Goal: Task Accomplishment & Management: Manage account settings

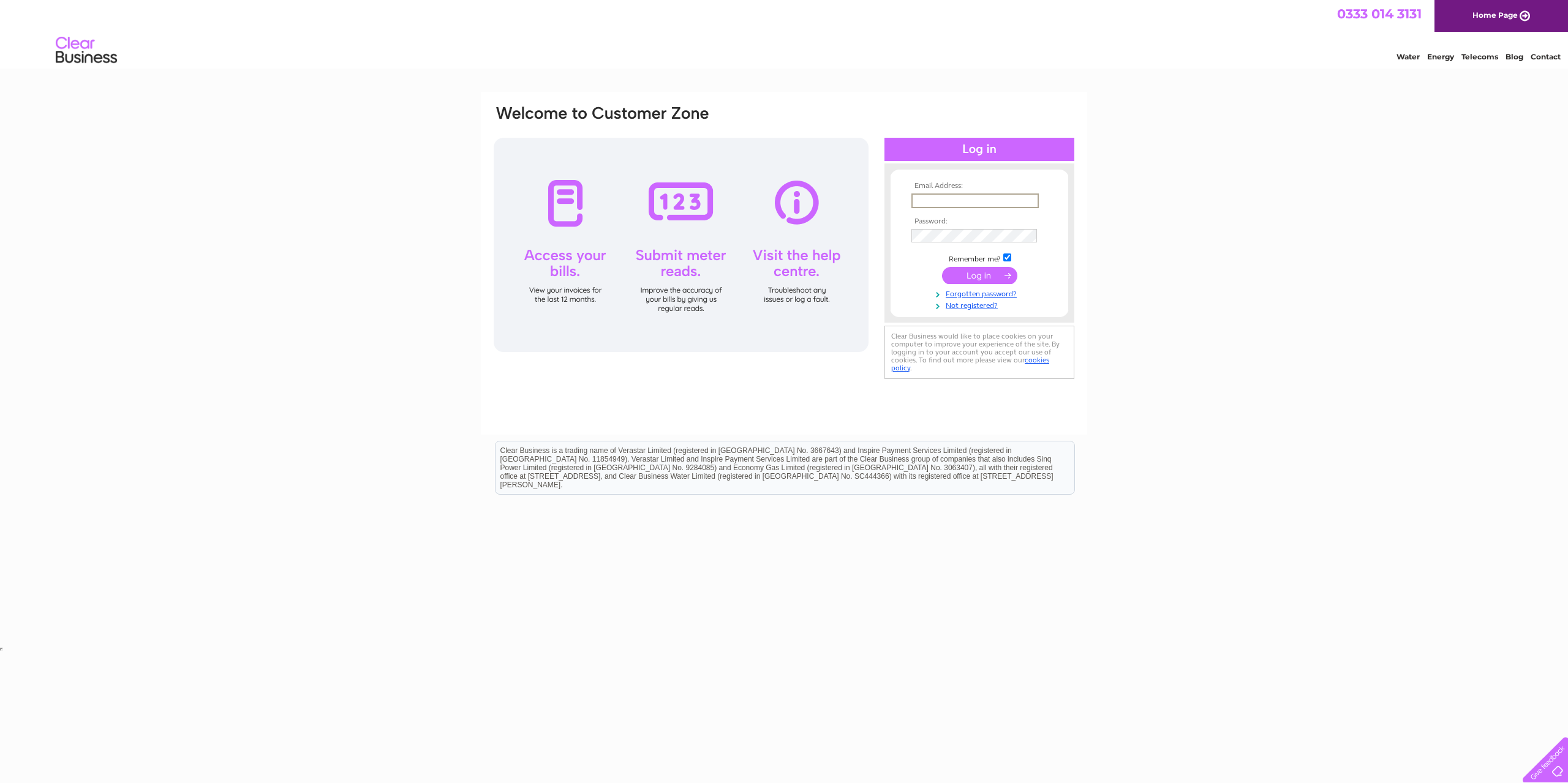
click at [940, 201] on input "text" at bounding box center [975, 200] width 127 height 15
type input "darlingbudsofrossendale@outlook.com"
click at [942, 268] on input "submit" at bounding box center [980, 276] width 75 height 17
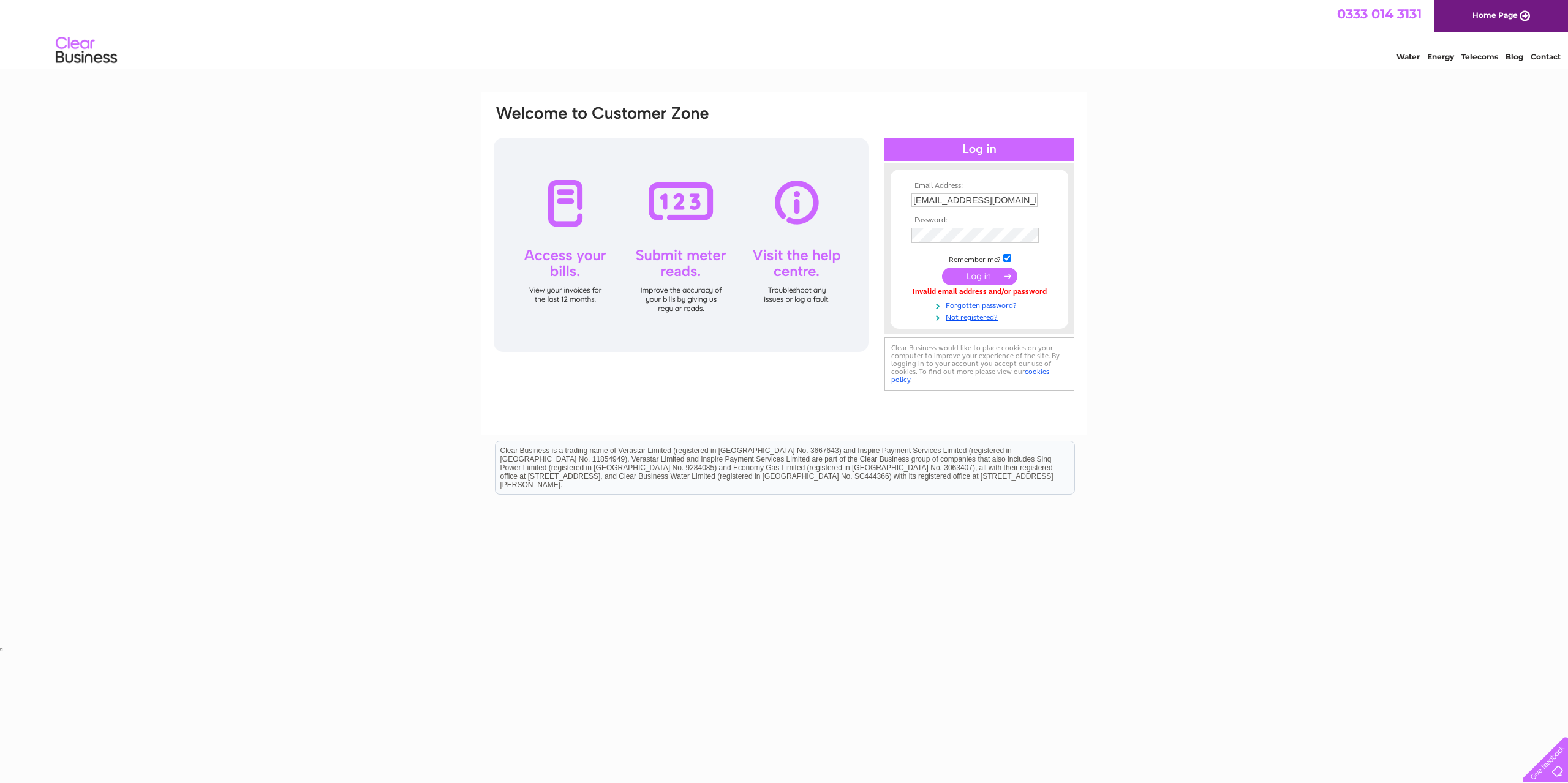
click at [974, 283] on input "submit" at bounding box center [980, 276] width 75 height 17
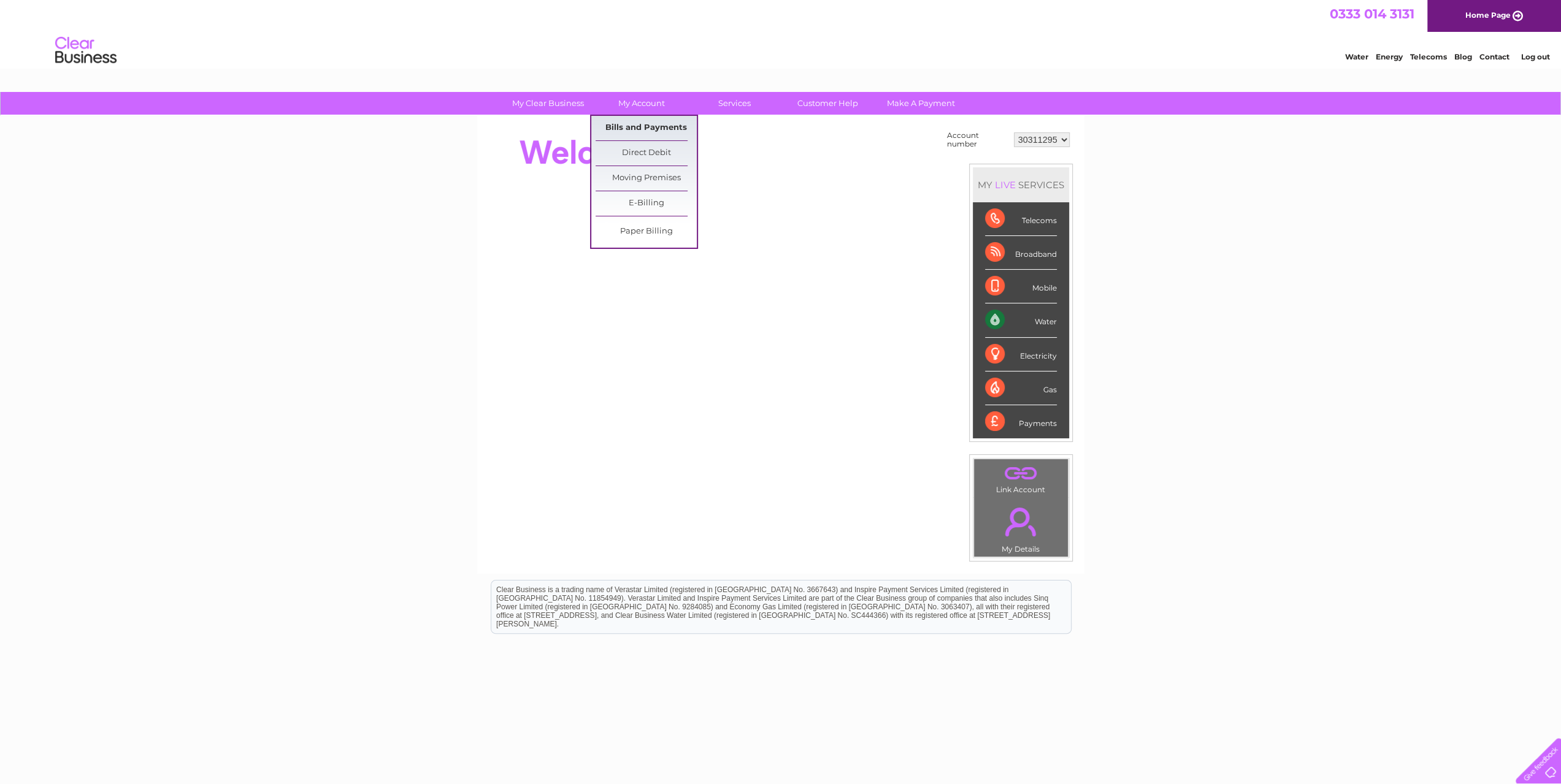
click at [646, 130] on link "Bills and Payments" at bounding box center [646, 128] width 102 height 25
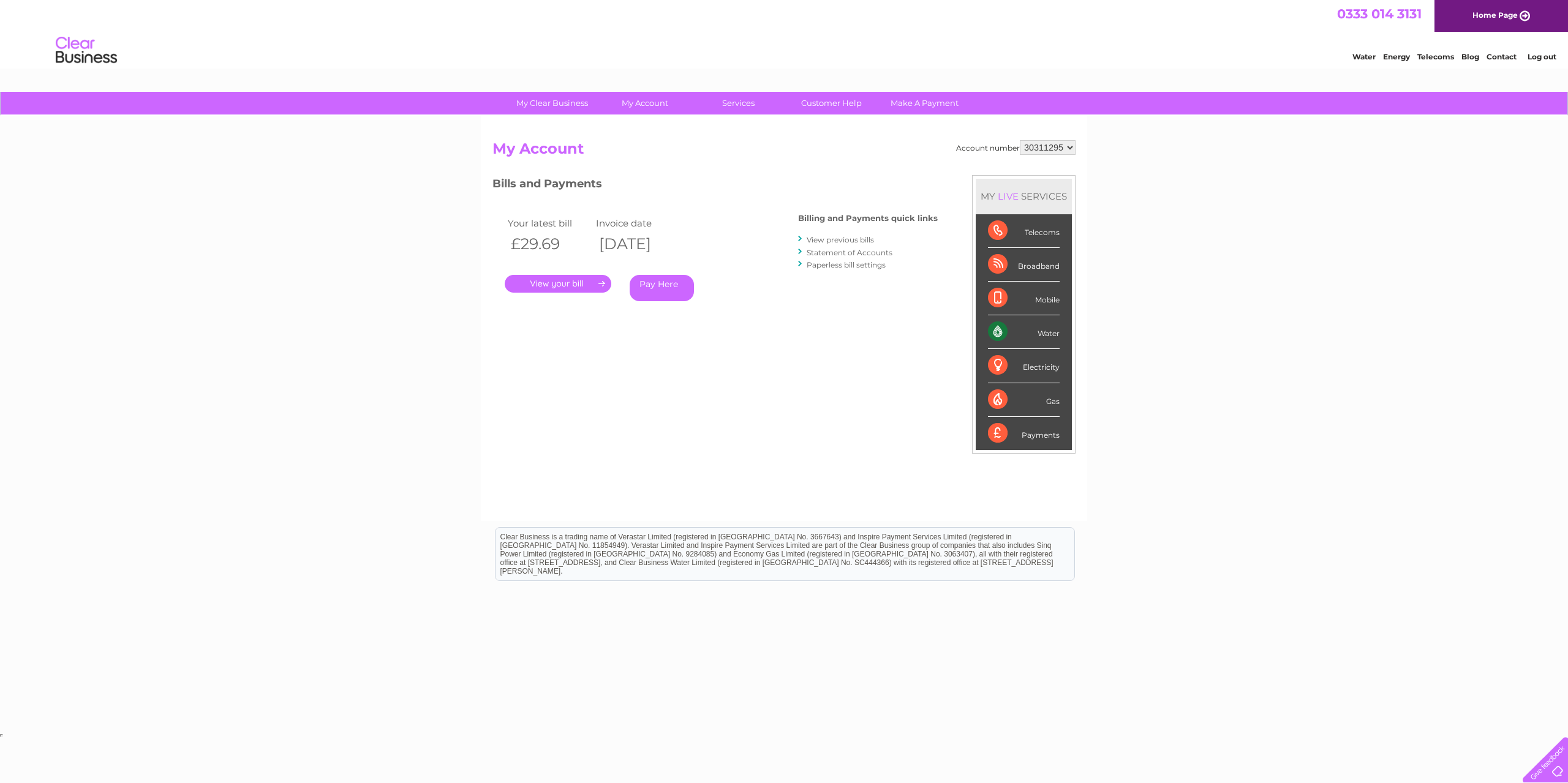
click at [862, 239] on link "View previous bills" at bounding box center [840, 240] width 67 height 10
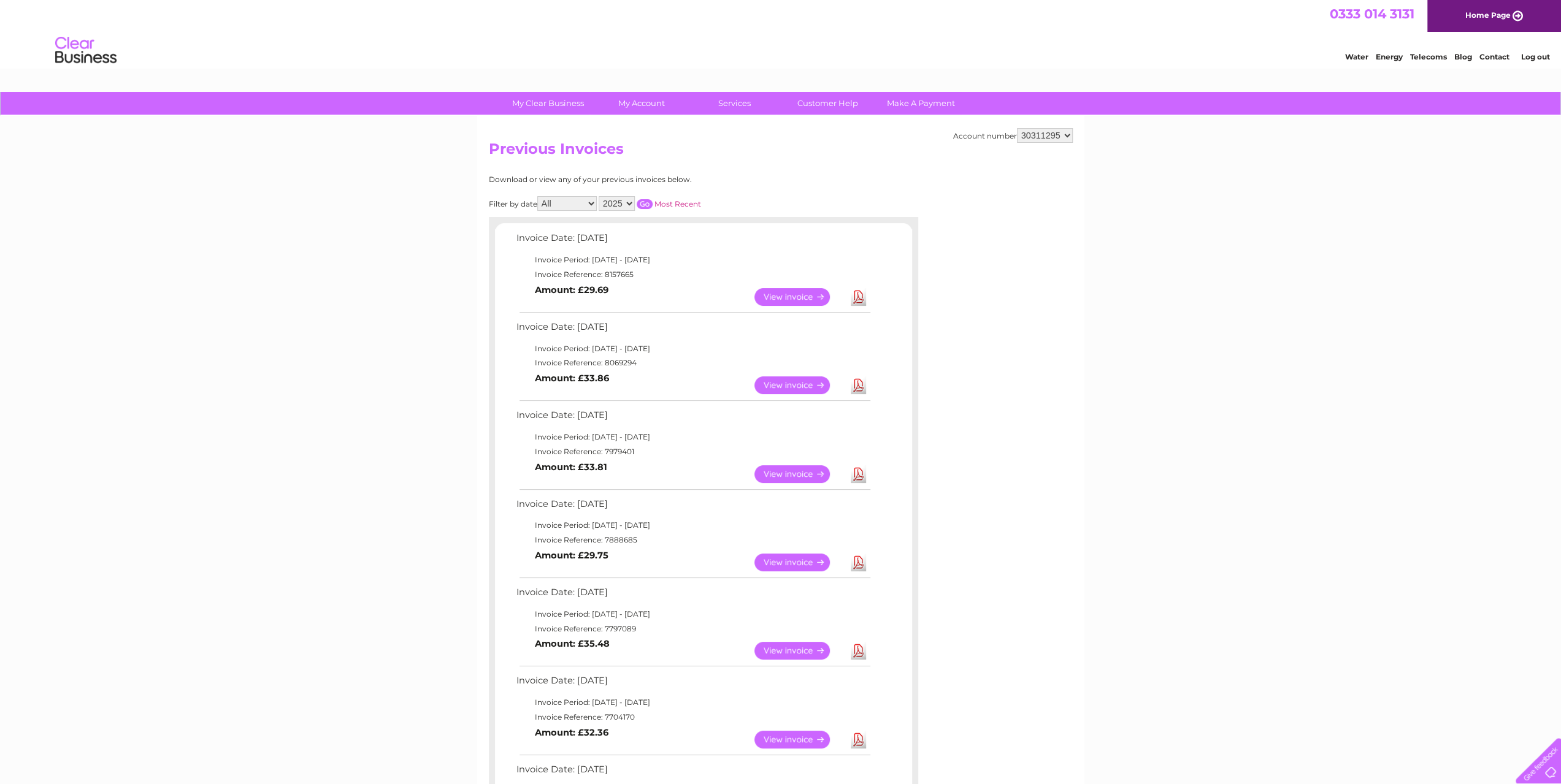
click at [779, 386] on link "View" at bounding box center [800, 385] width 90 height 17
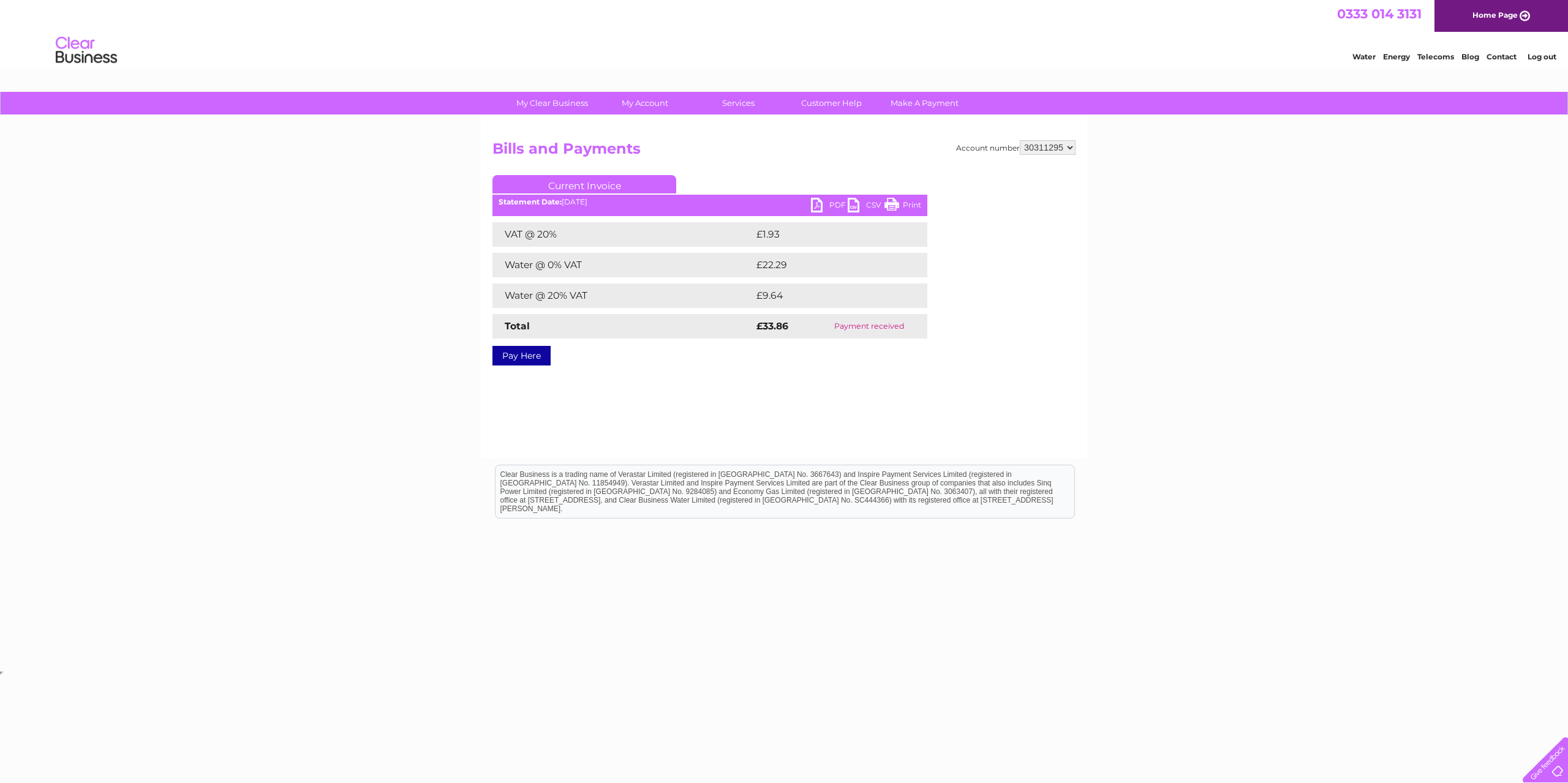
click at [1268, 469] on html "Clear Business is a trading name of Verastar Limited (registered in [GEOGRAPHIC…" at bounding box center [784, 497] width 1568 height 78
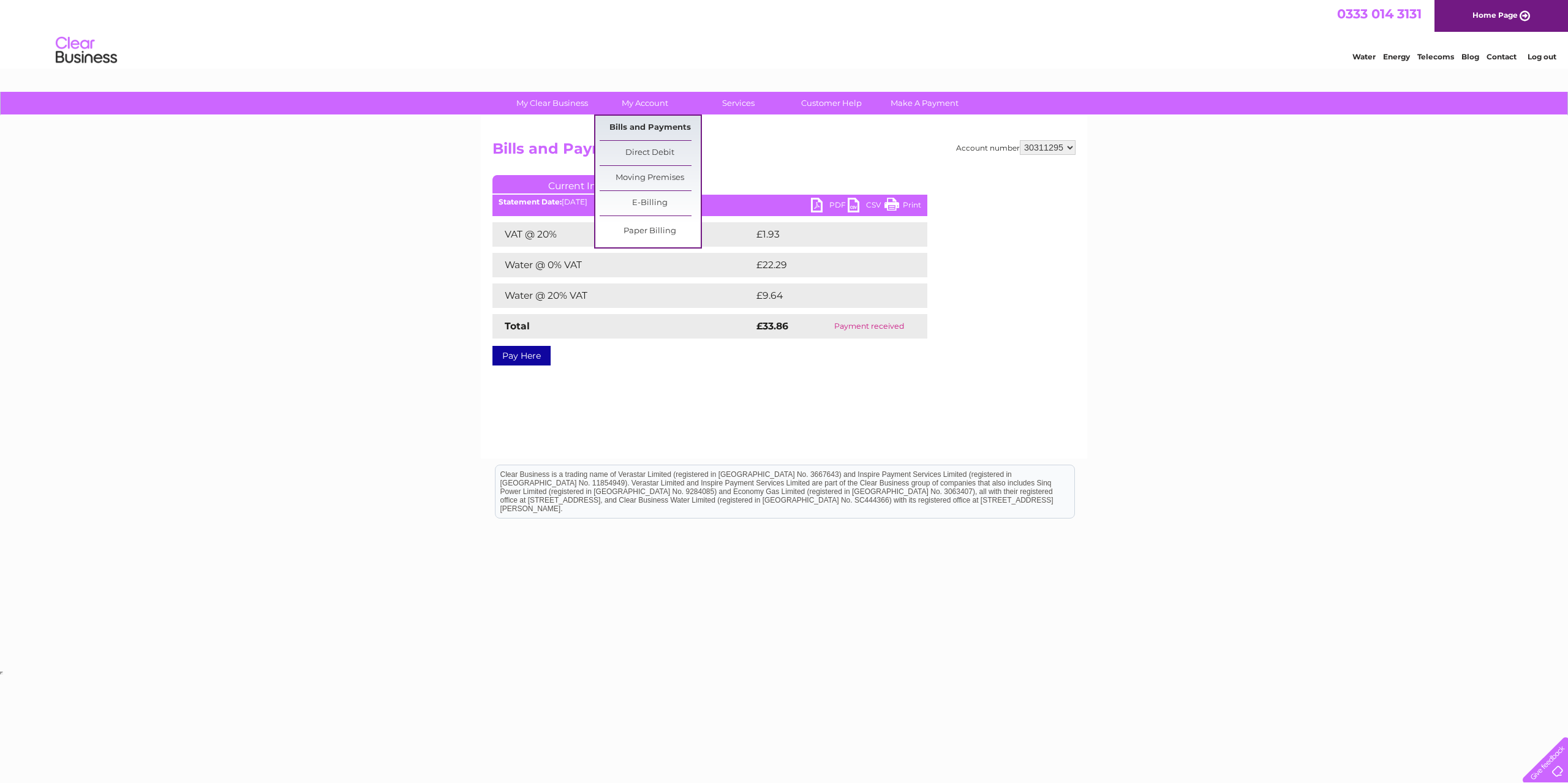
click at [645, 131] on link "Bills and Payments" at bounding box center [650, 127] width 101 height 25
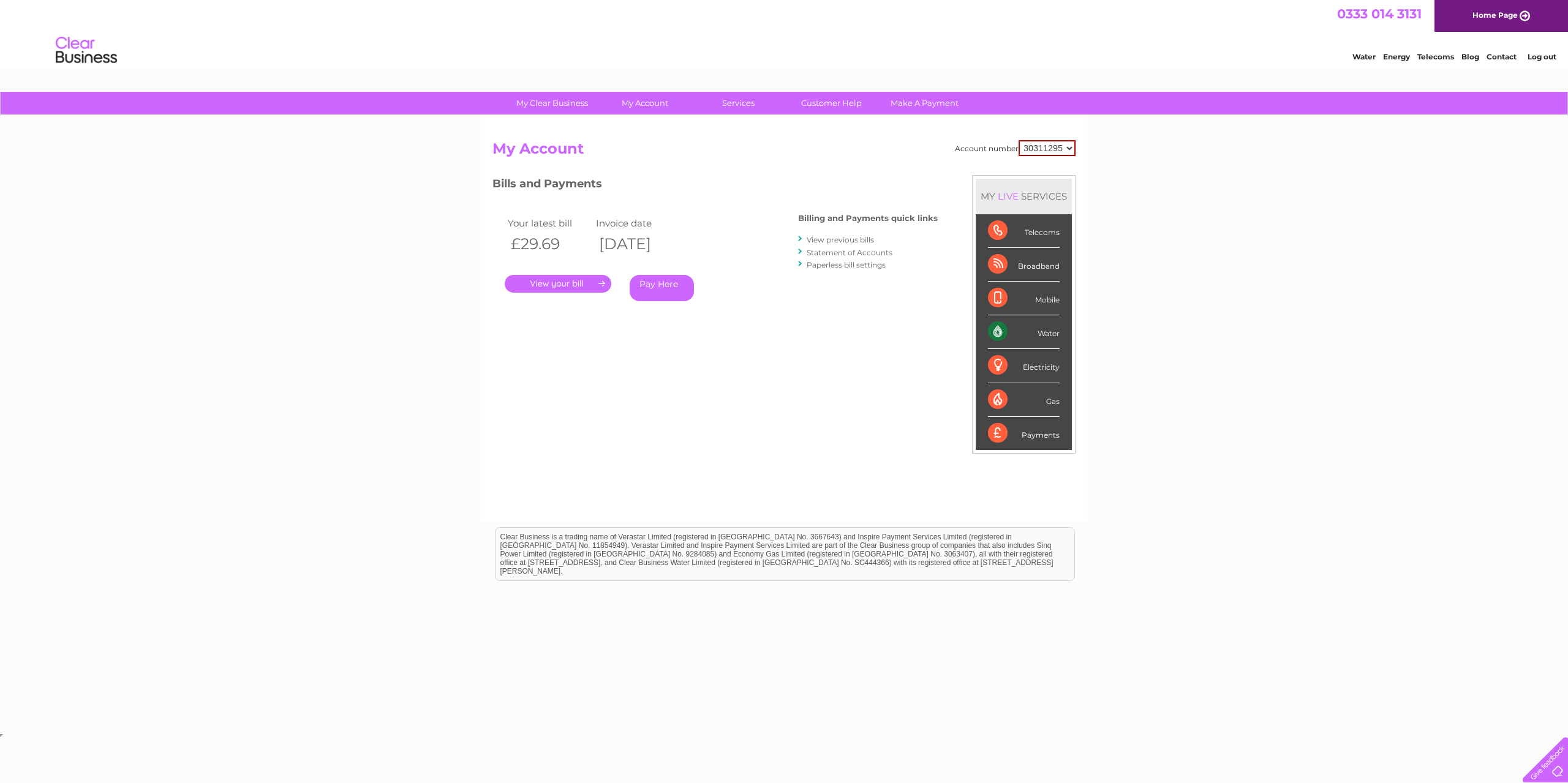
click at [847, 239] on link "View previous bills" at bounding box center [840, 240] width 67 height 10
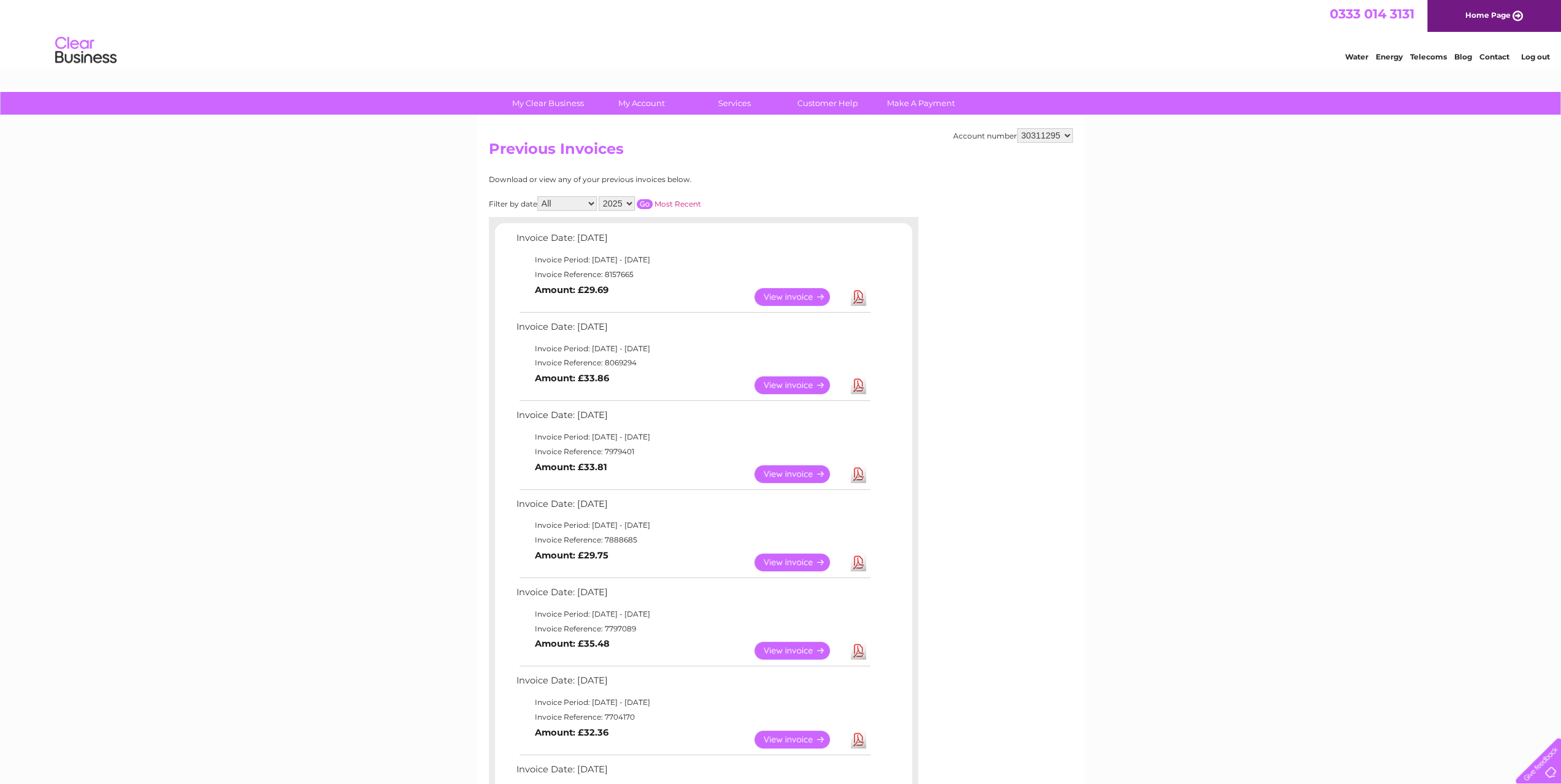
click at [783, 474] on link "View" at bounding box center [800, 474] width 90 height 17
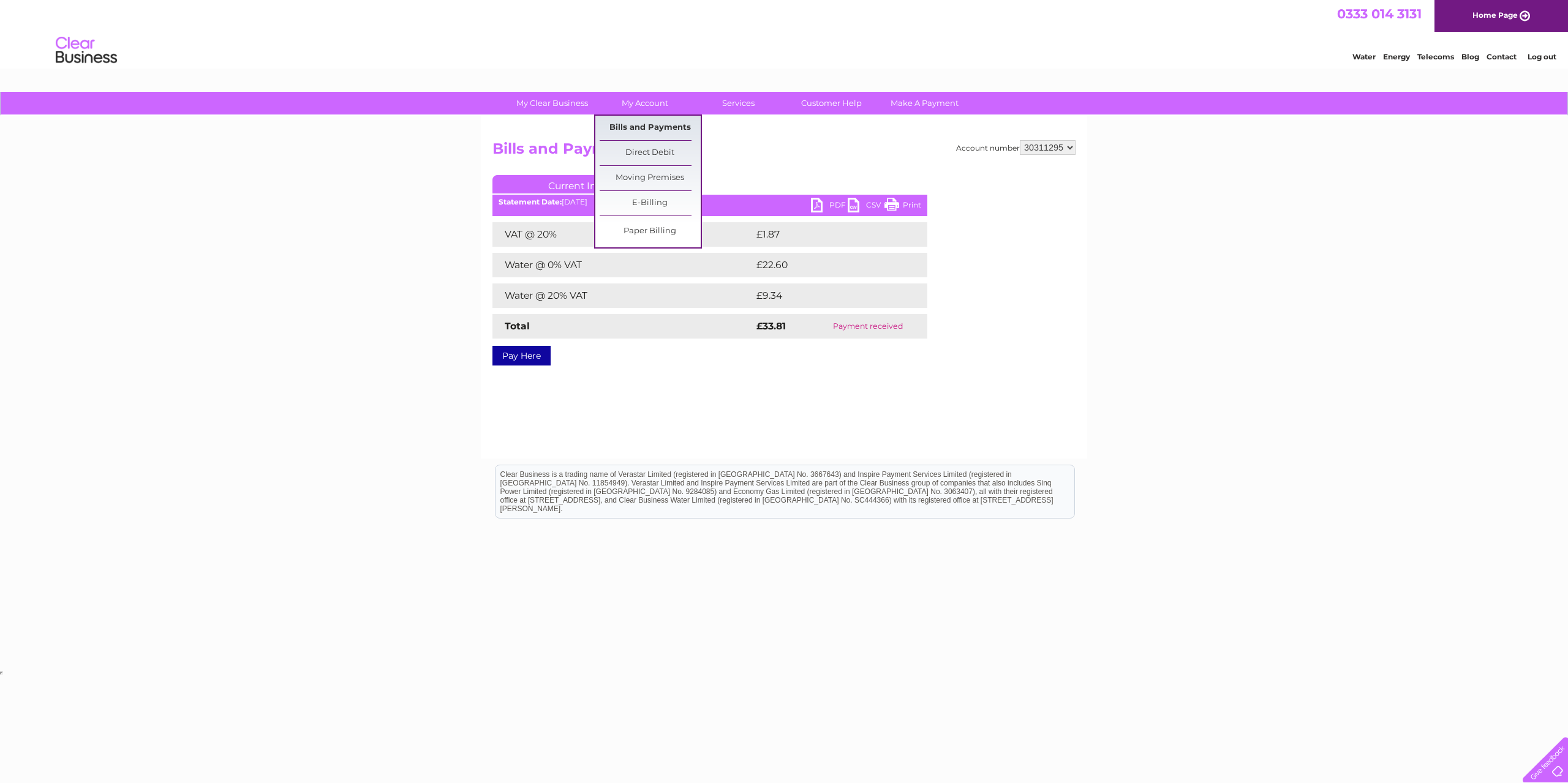
click at [649, 127] on link "Bills and Payments" at bounding box center [650, 127] width 101 height 25
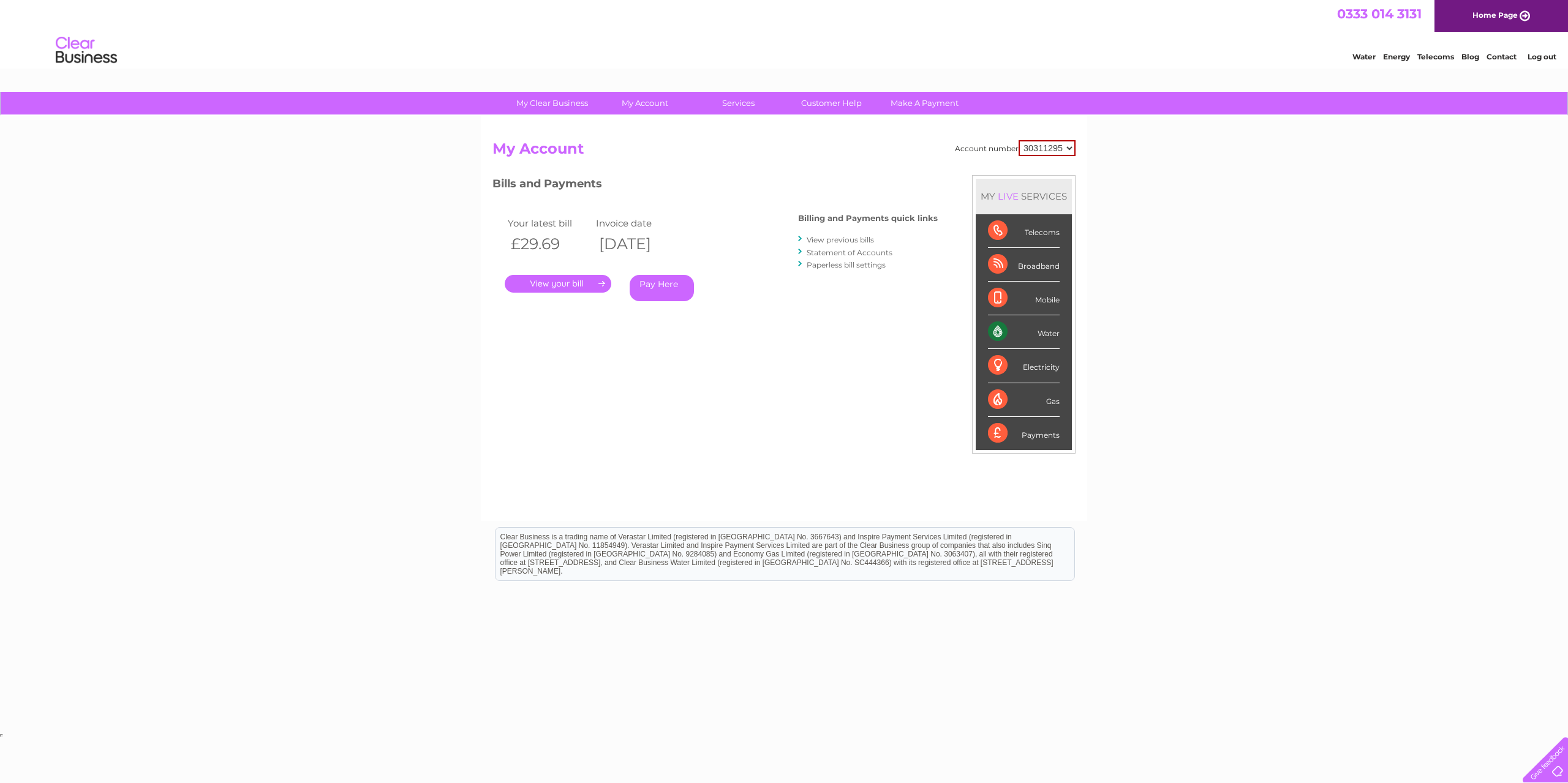
click at [837, 239] on link "View previous bills" at bounding box center [840, 240] width 67 height 10
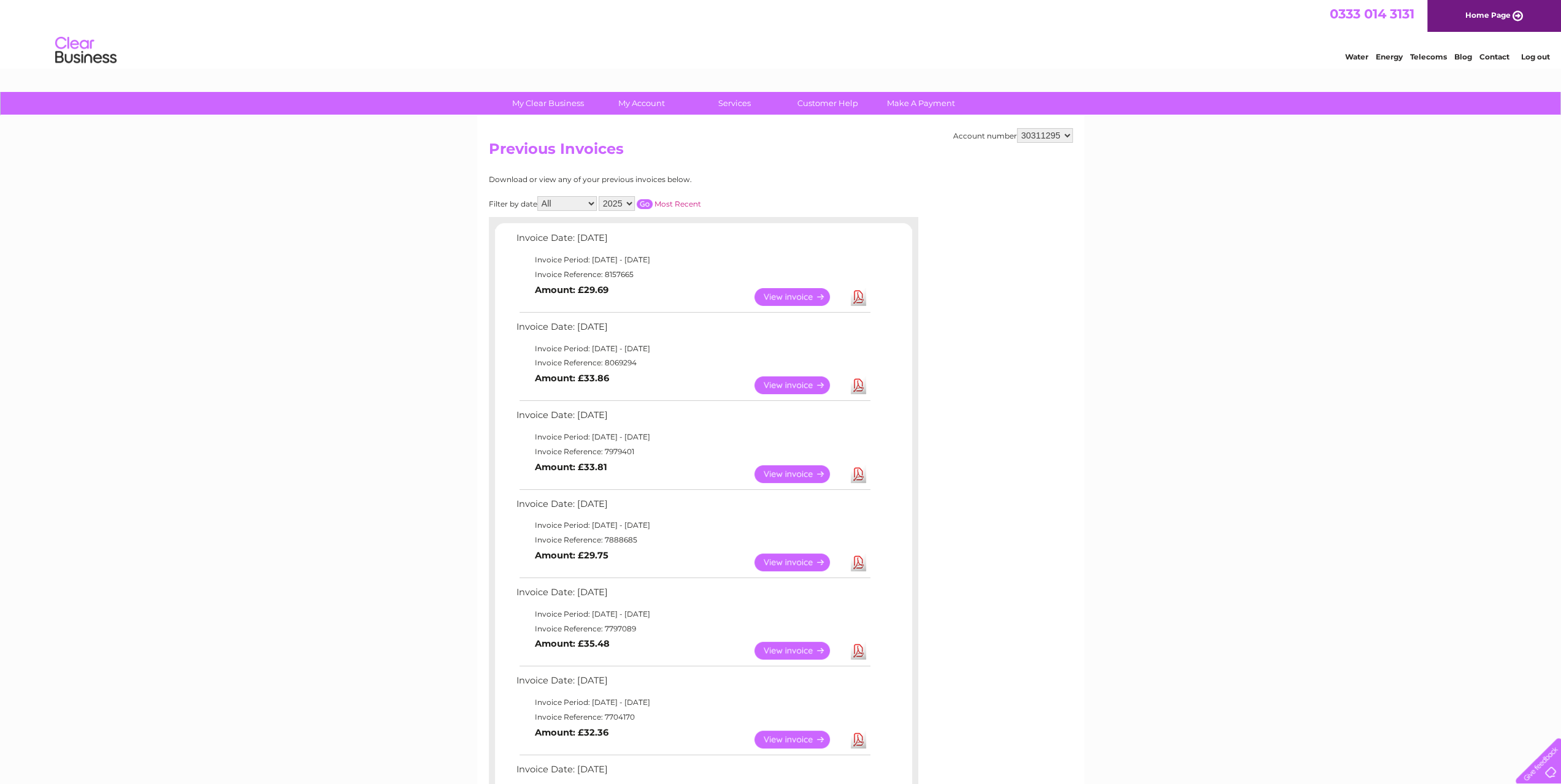
click at [785, 564] on link "View" at bounding box center [800, 562] width 90 height 17
